Goal: Transaction & Acquisition: Download file/media

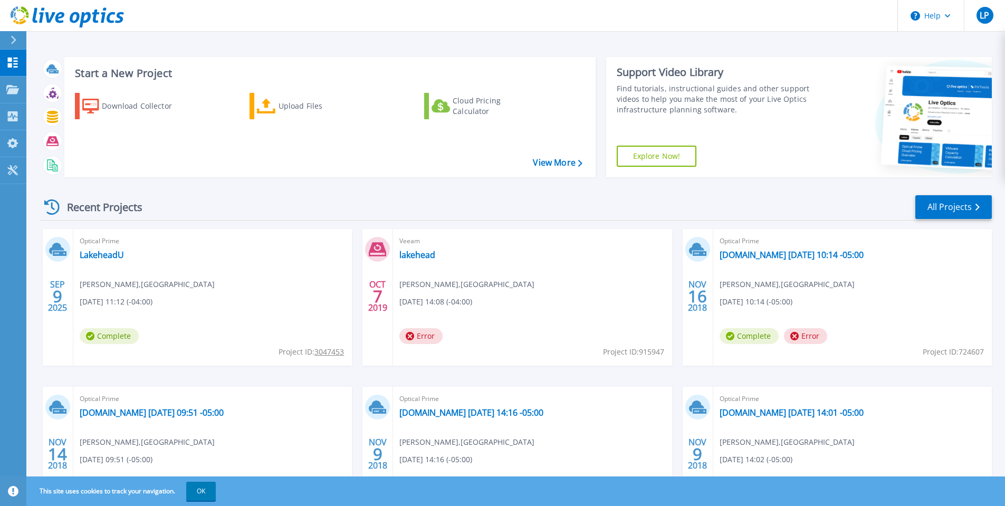
click at [423, 334] on span "Error" at bounding box center [421, 336] width 43 height 16
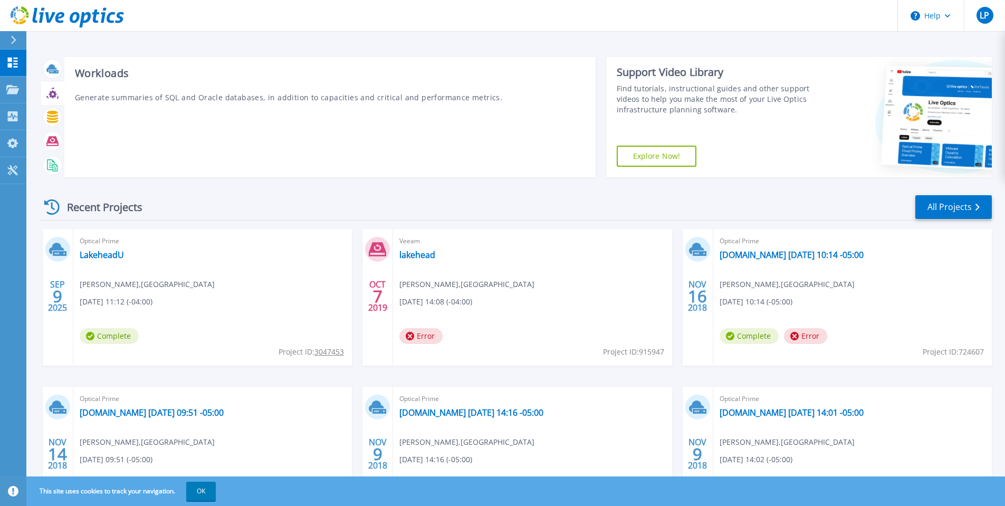
click at [50, 94] on icon at bounding box center [53, 94] width 8 height 8
click at [53, 116] on icon at bounding box center [52, 117] width 11 height 12
click at [50, 138] on icon at bounding box center [52, 141] width 12 height 10
click at [52, 160] on icon at bounding box center [52, 165] width 12 height 12
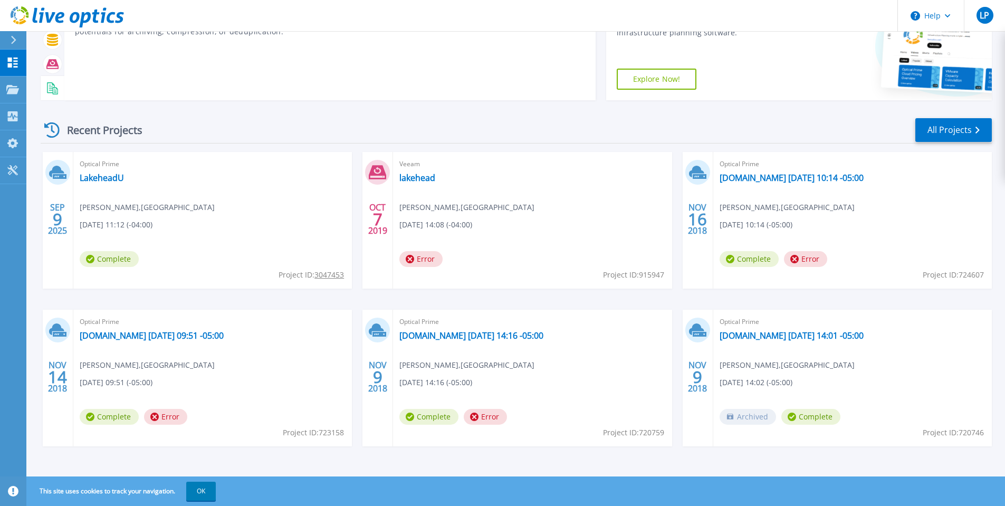
scroll to position [79, 0]
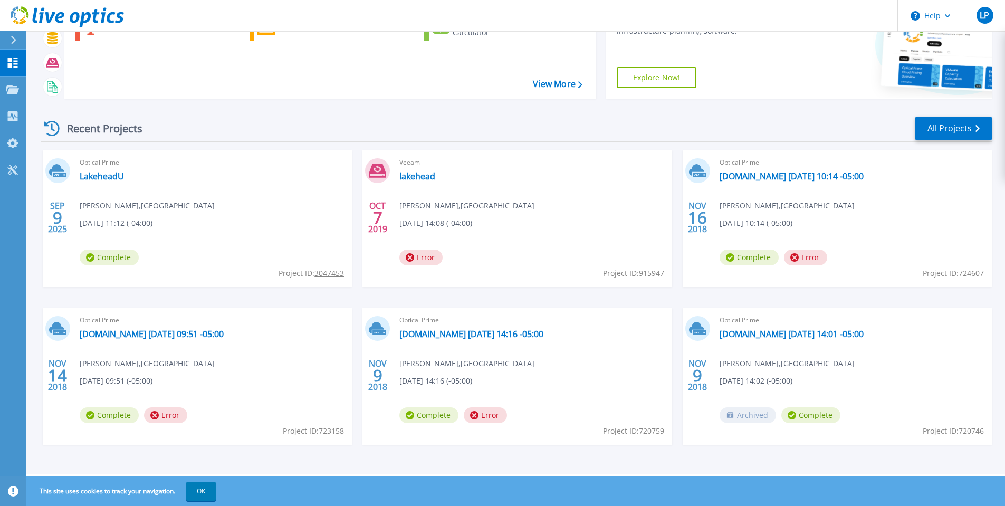
click at [110, 259] on span "Complete" at bounding box center [109, 258] width 59 height 16
drag, startPoint x: 84, startPoint y: 227, endPoint x: 173, endPoint y: 235, distance: 89.6
click at [173, 235] on div "Optical Prime LakeheadU [PERSON_NAME] , [GEOGRAPHIC_DATA] [DATE] 11:12 (-04:00)…" at bounding box center [212, 218] width 279 height 137
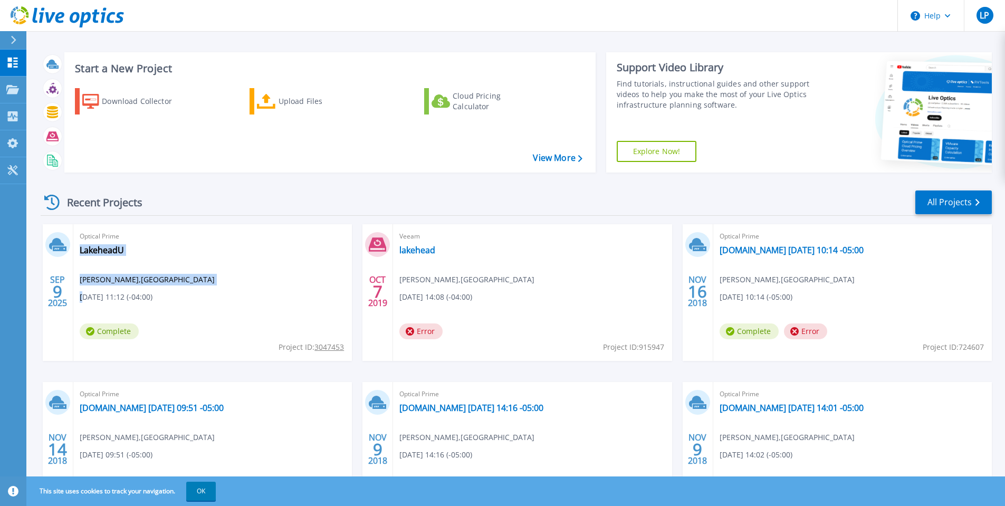
scroll to position [0, 0]
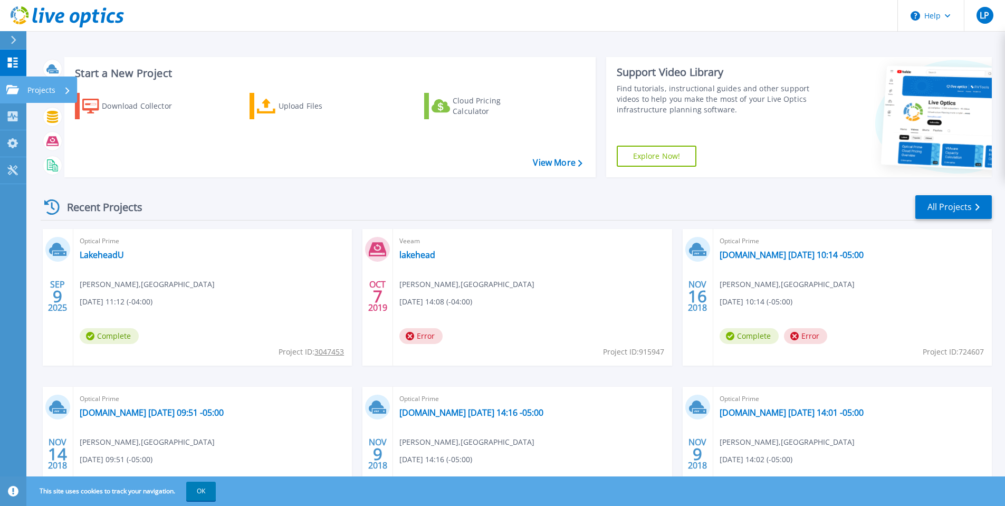
click at [19, 94] on div "Projects" at bounding box center [30, 90] width 49 height 10
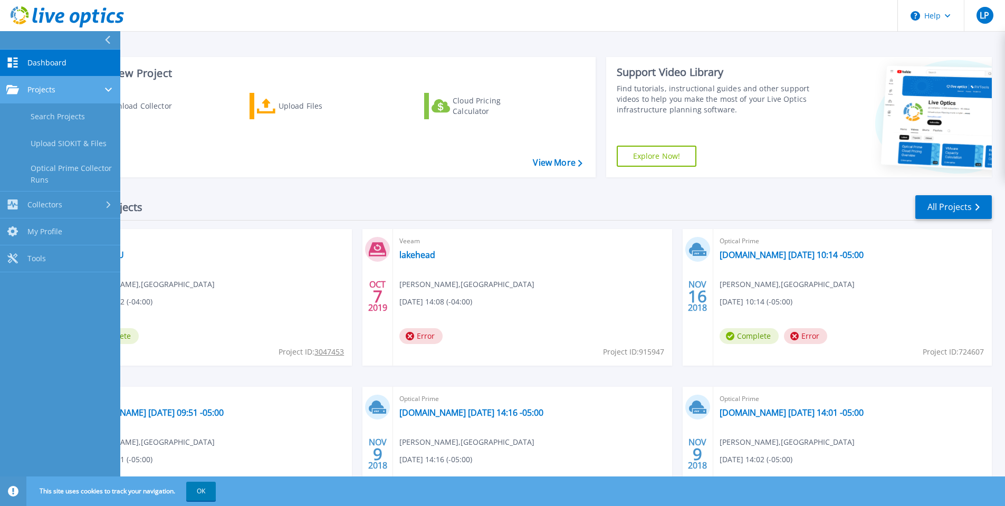
click at [62, 97] on link "Projects Projects" at bounding box center [60, 90] width 120 height 27
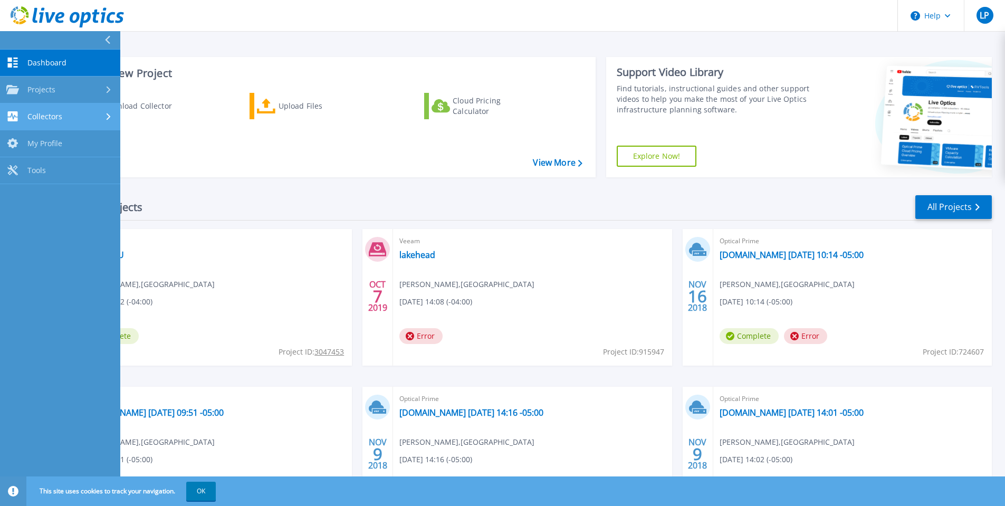
click at [56, 116] on span "Collectors" at bounding box center [44, 117] width 35 height 10
click at [61, 147] on link "Download Collector" at bounding box center [60, 143] width 120 height 27
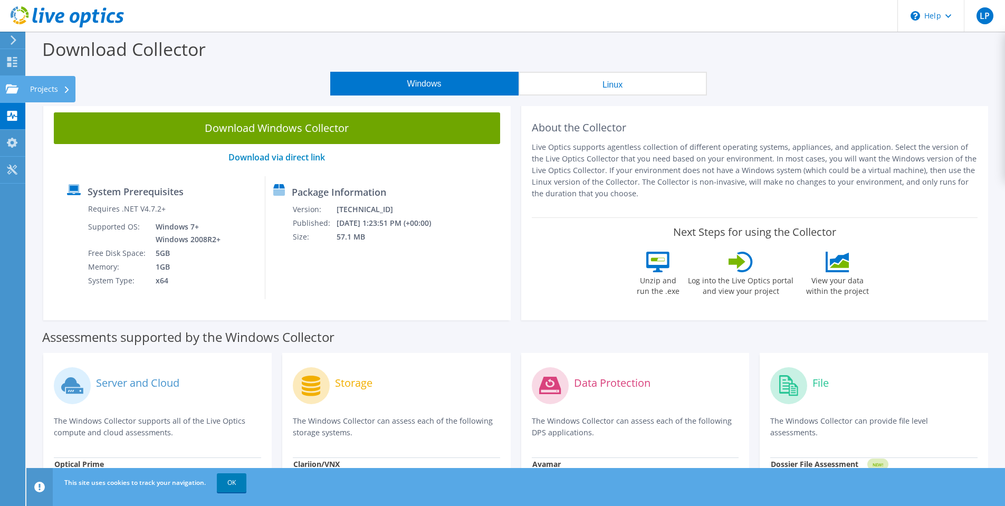
click at [12, 96] on div at bounding box center [12, 90] width 13 height 12
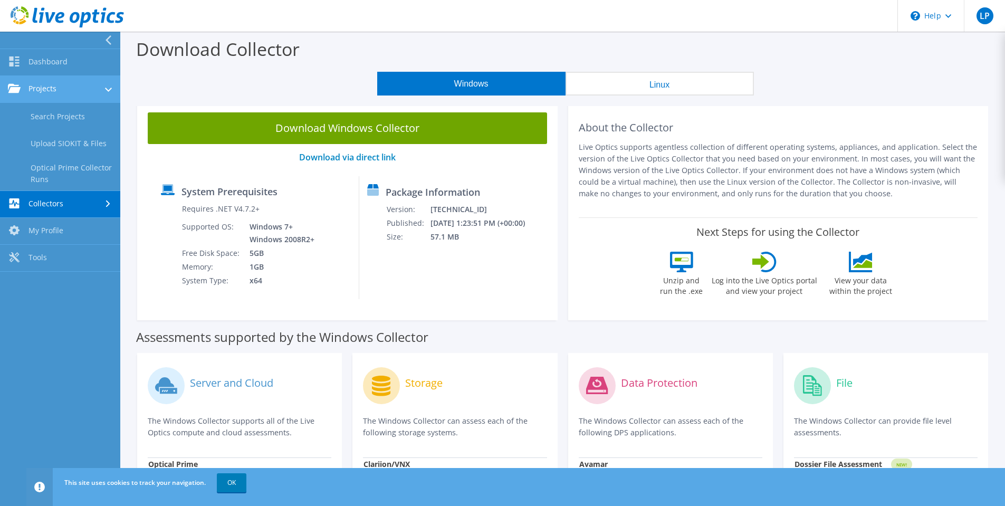
click at [63, 97] on link "Projects" at bounding box center [60, 89] width 120 height 27
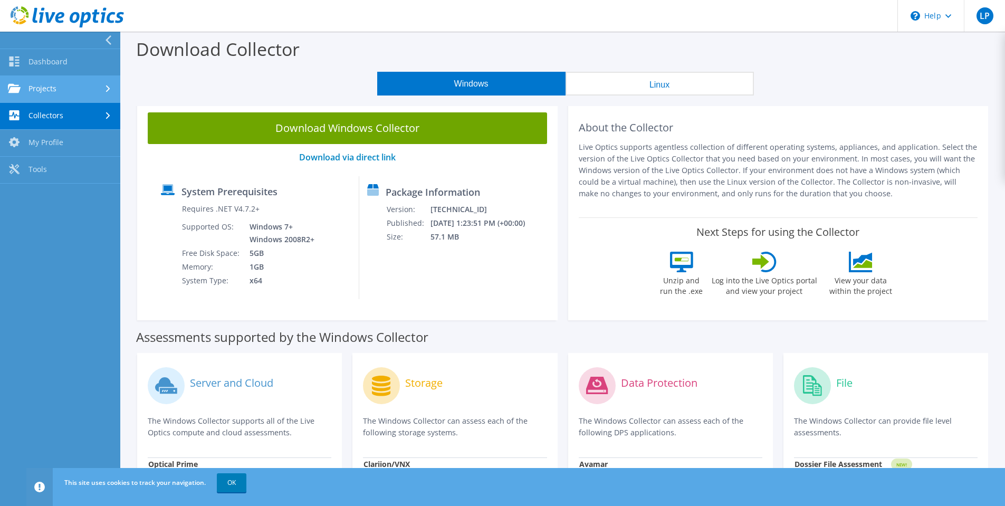
click at [63, 97] on link "Projects" at bounding box center [60, 89] width 120 height 27
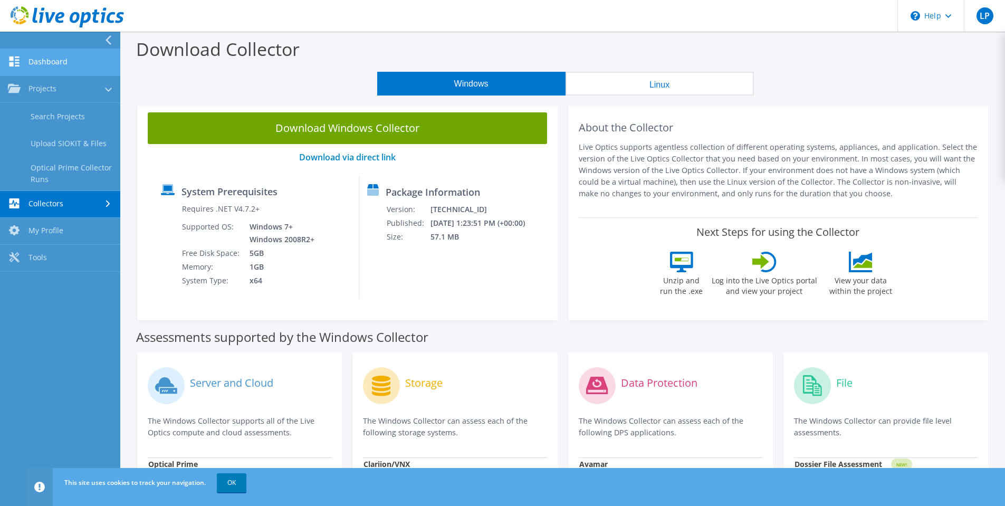
click at [42, 68] on link "Dashboard" at bounding box center [60, 62] width 120 height 27
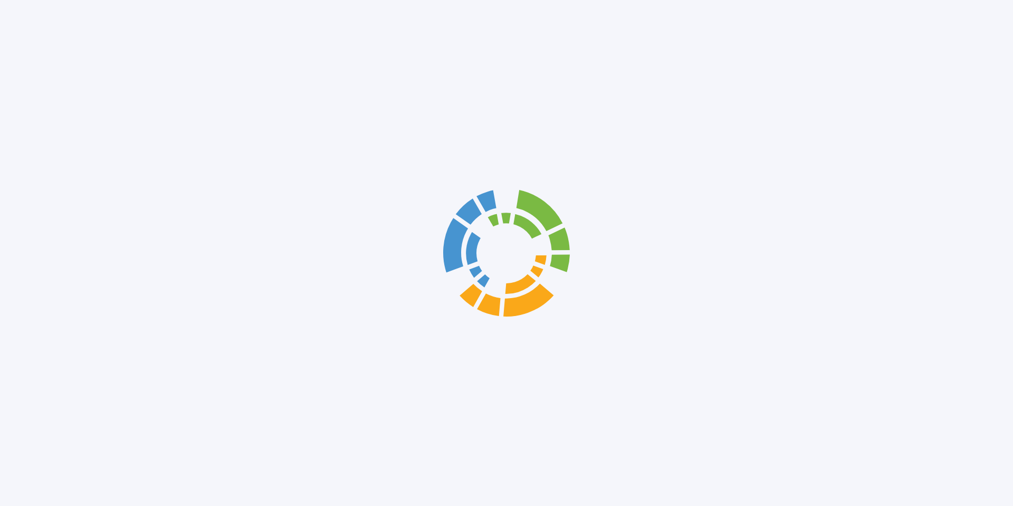
click at [42, 68] on div at bounding box center [506, 253] width 1013 height 506
